Goal: Task Accomplishment & Management: Manage account settings

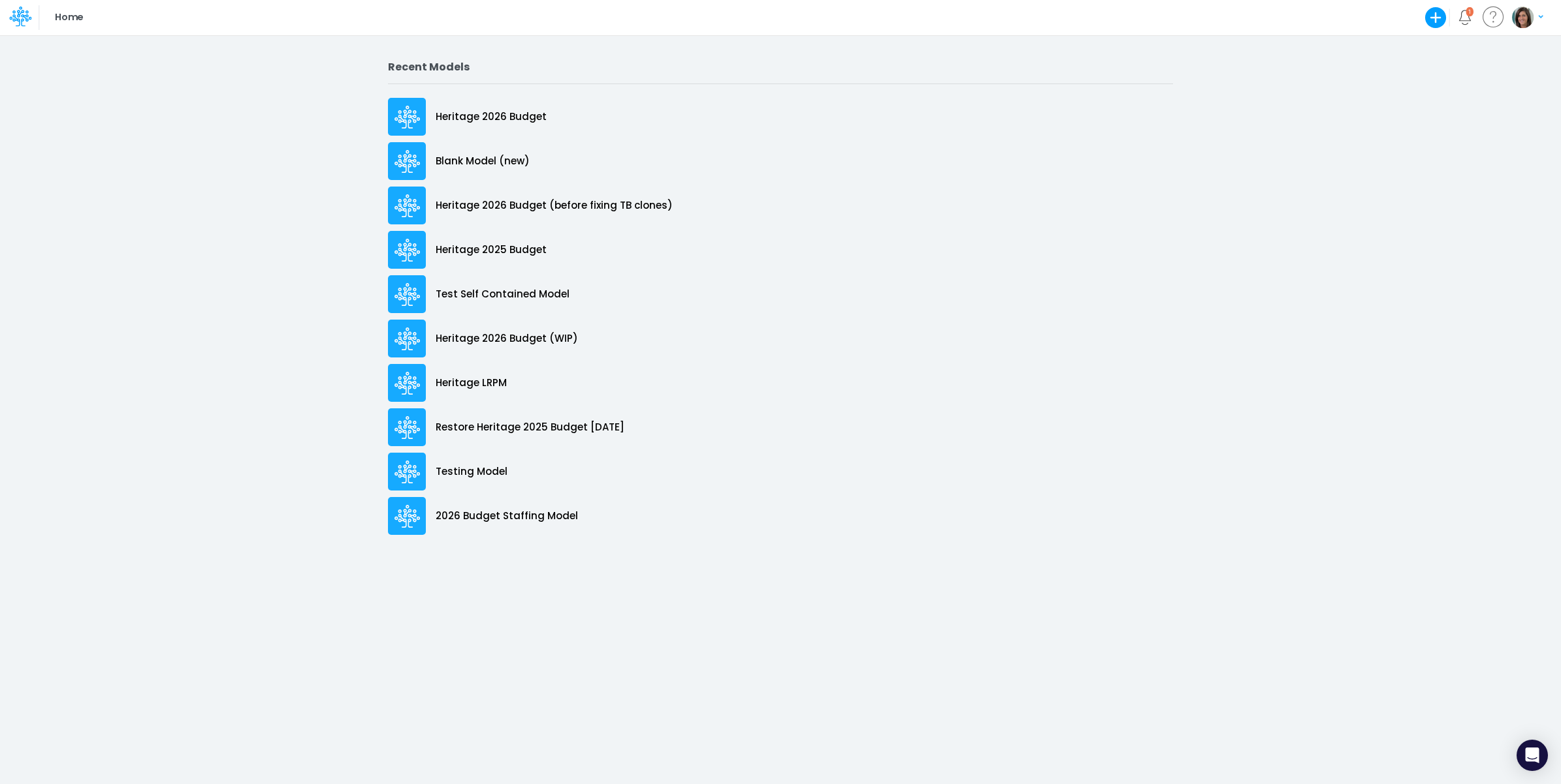
click at [1519, 23] on img "button" at bounding box center [1522, 17] width 22 height 22
click at [1467, 108] on button "Log out" at bounding box center [1473, 106] width 140 height 20
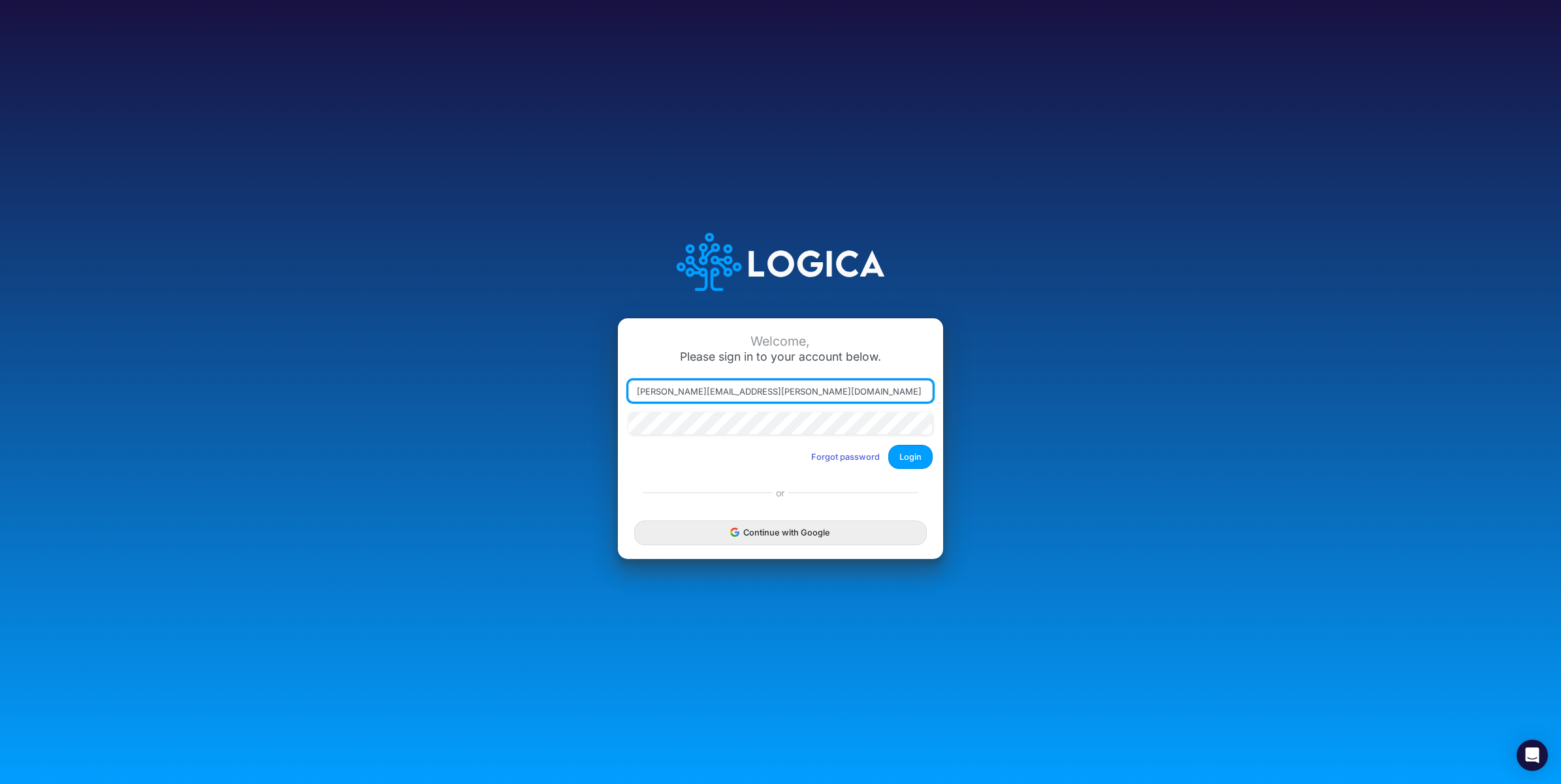
drag, startPoint x: 693, startPoint y: 391, endPoint x: 875, endPoint y: 397, distance: 182.1
click at [875, 397] on input "carissa.castro@logica.cloud" at bounding box center [780, 392] width 304 height 22
type input "carissa.castro+cquence@logica.cloud"
click at [919, 453] on button "Login" at bounding box center [911, 457] width 45 height 24
